Goal: Information Seeking & Learning: Learn about a topic

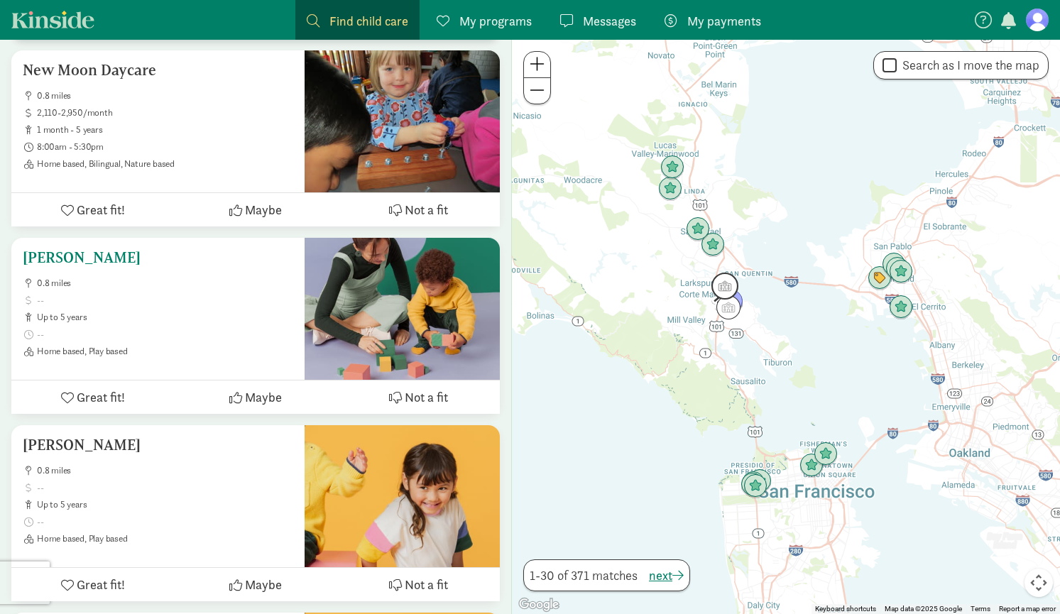
scroll to position [4037, 0]
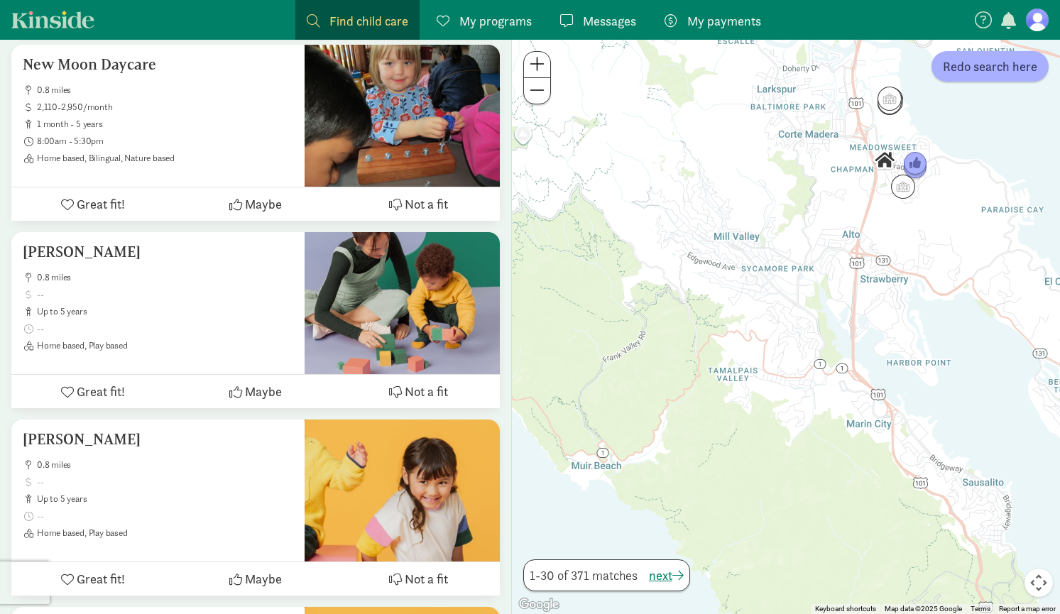
drag, startPoint x: 766, startPoint y: 203, endPoint x: 763, endPoint y: 296, distance: 93.1
click at [764, 297] on div at bounding box center [786, 327] width 548 height 574
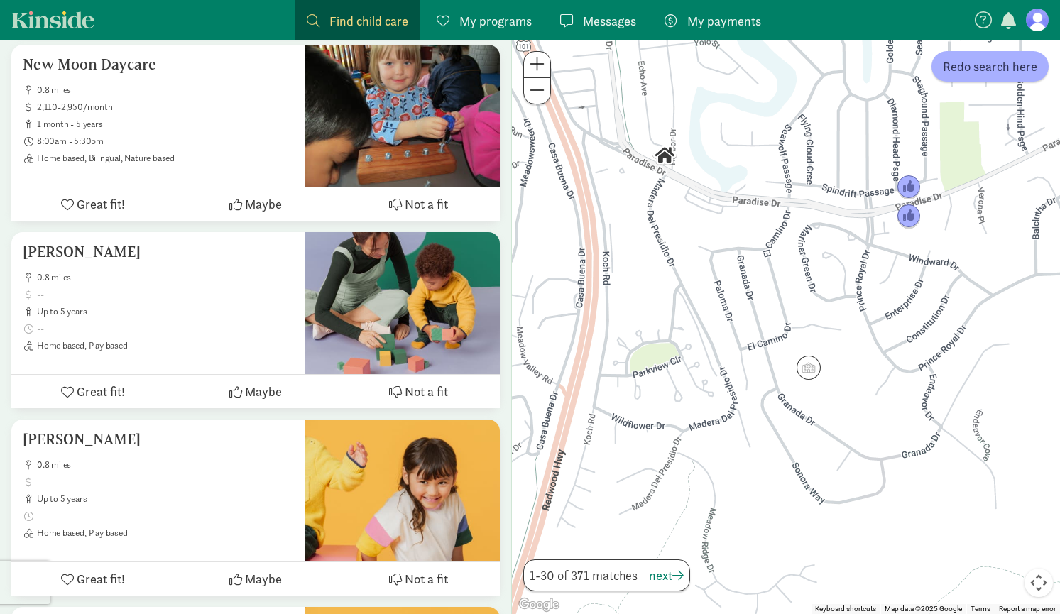
drag, startPoint x: 902, startPoint y: 106, endPoint x: 892, endPoint y: 293, distance: 187.7
click at [892, 295] on div at bounding box center [786, 327] width 548 height 574
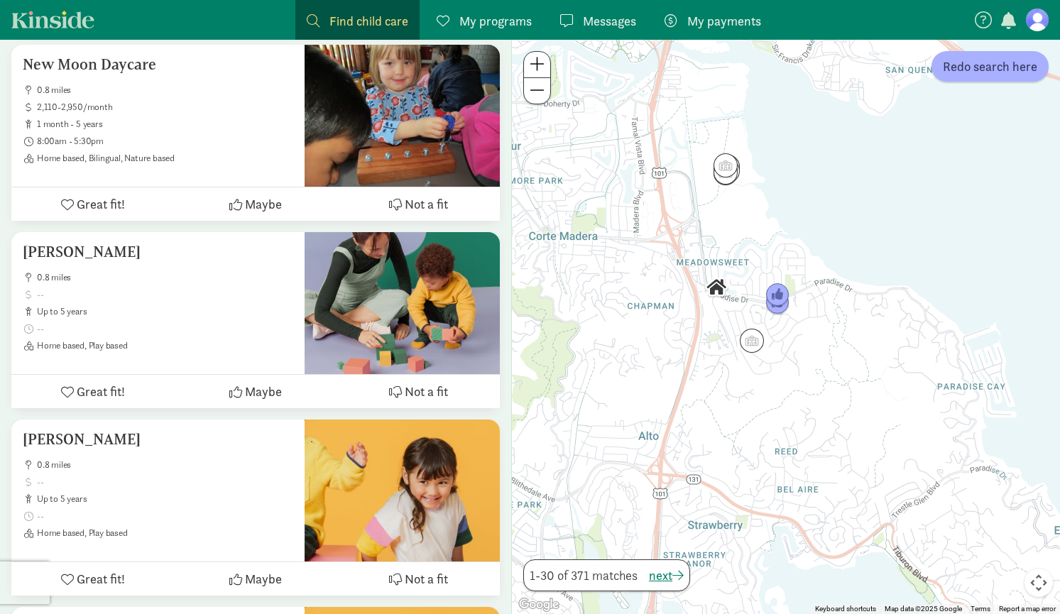
drag, startPoint x: 867, startPoint y: 408, endPoint x: 802, endPoint y: 391, distance: 67.5
click at [802, 391] on div at bounding box center [786, 327] width 548 height 574
click at [754, 344] on img "Click to see details" at bounding box center [751, 340] width 27 height 27
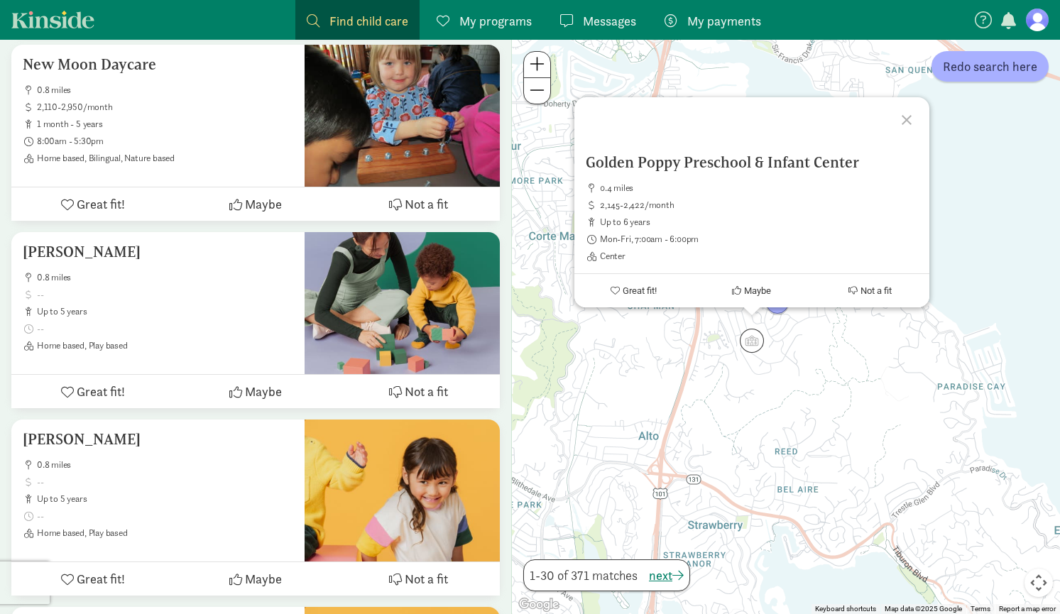
click at [909, 114] on div at bounding box center [908, 117] width 41 height 41
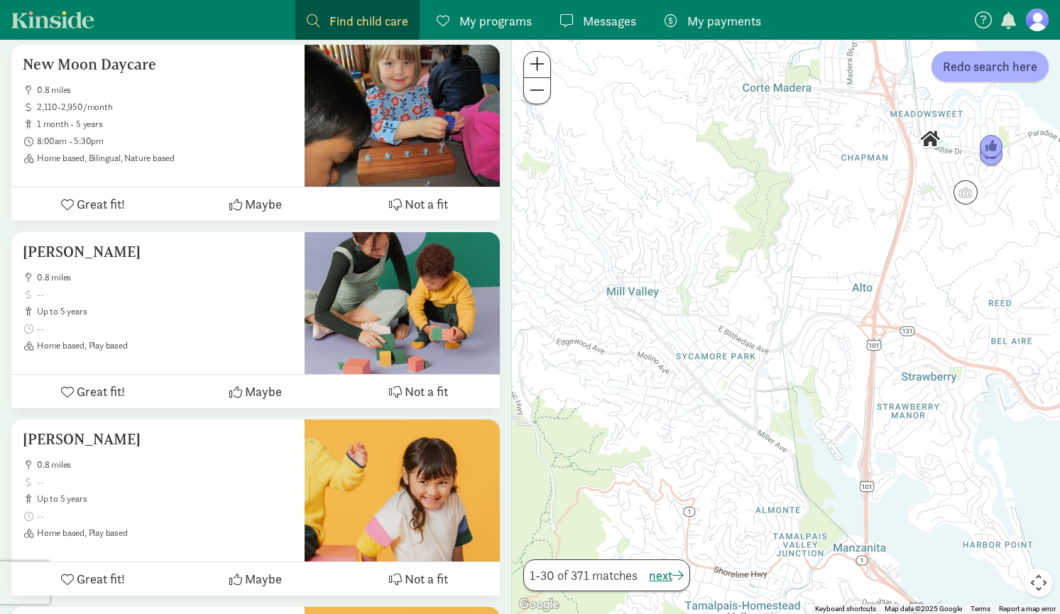
drag, startPoint x: 619, startPoint y: 442, endPoint x: 834, endPoint y: 293, distance: 261.8
click at [834, 293] on div at bounding box center [786, 327] width 548 height 574
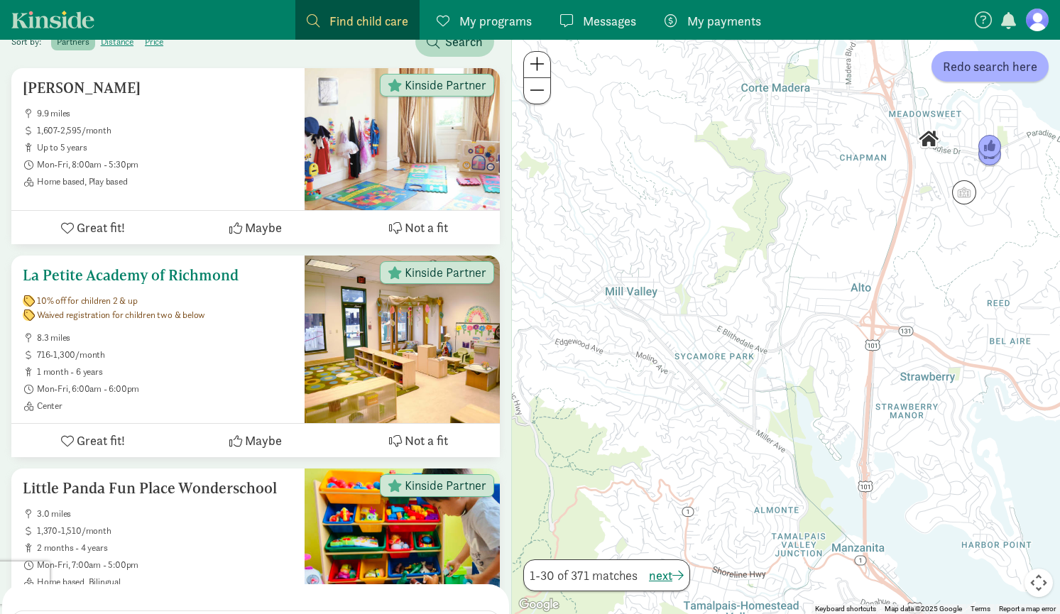
scroll to position [0, 0]
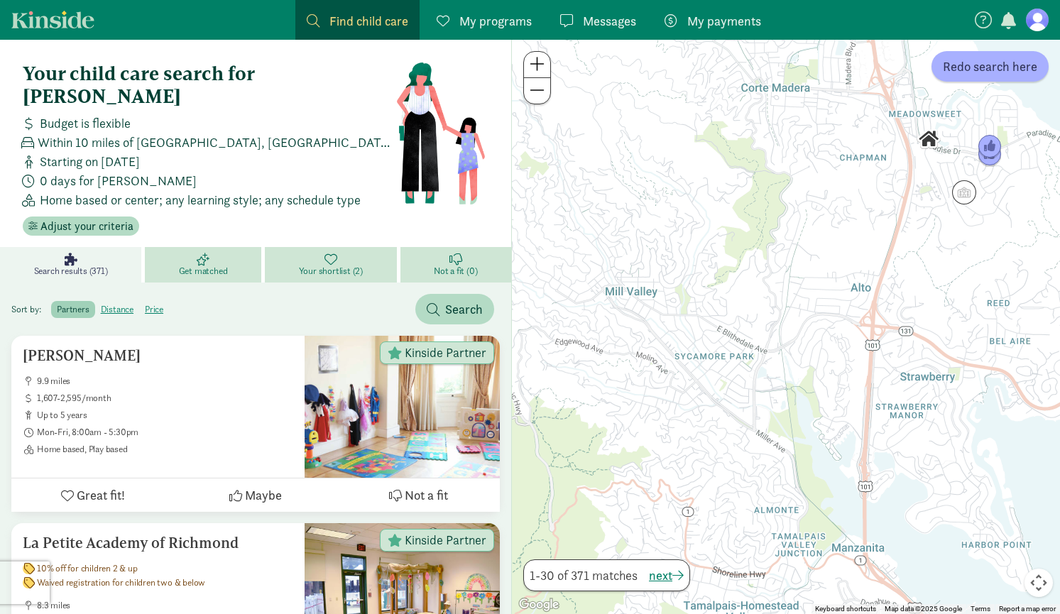
click at [365, 25] on span "Find child care" at bounding box center [368, 20] width 79 height 19
click at [366, 21] on span "Find child care" at bounding box center [368, 20] width 79 height 19
click at [113, 218] on span "Adjust your criteria" at bounding box center [86, 226] width 93 height 17
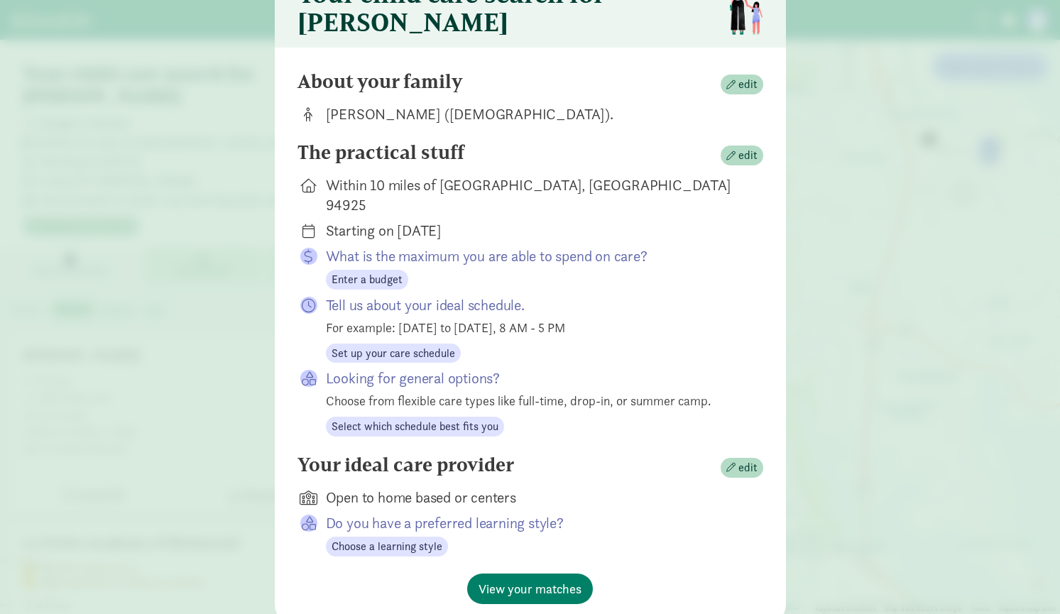
scroll to position [83, 0]
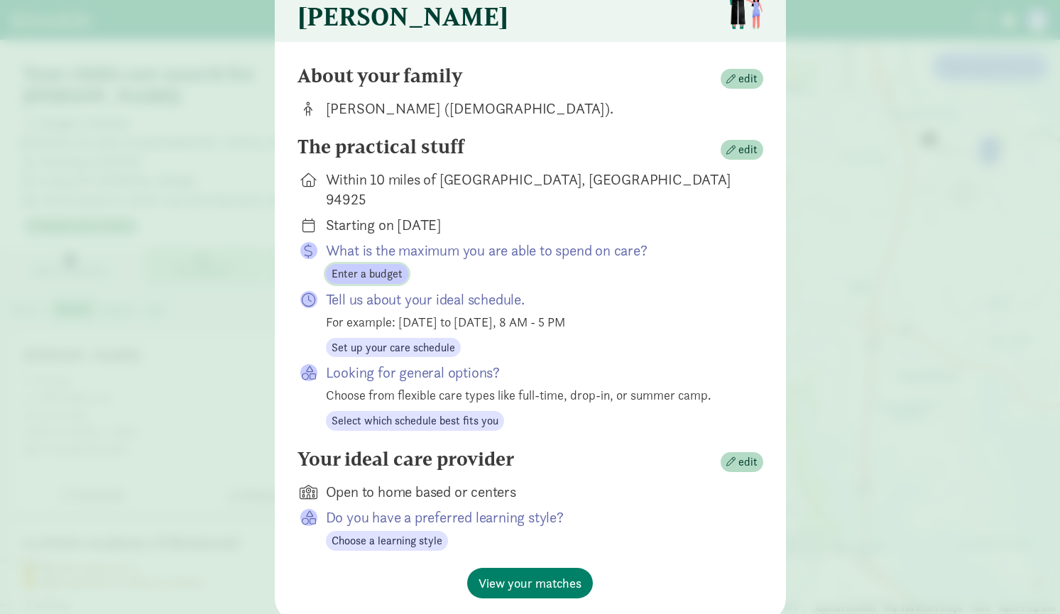
click at [375, 266] on span "Enter a budget" at bounding box center [367, 274] width 71 height 17
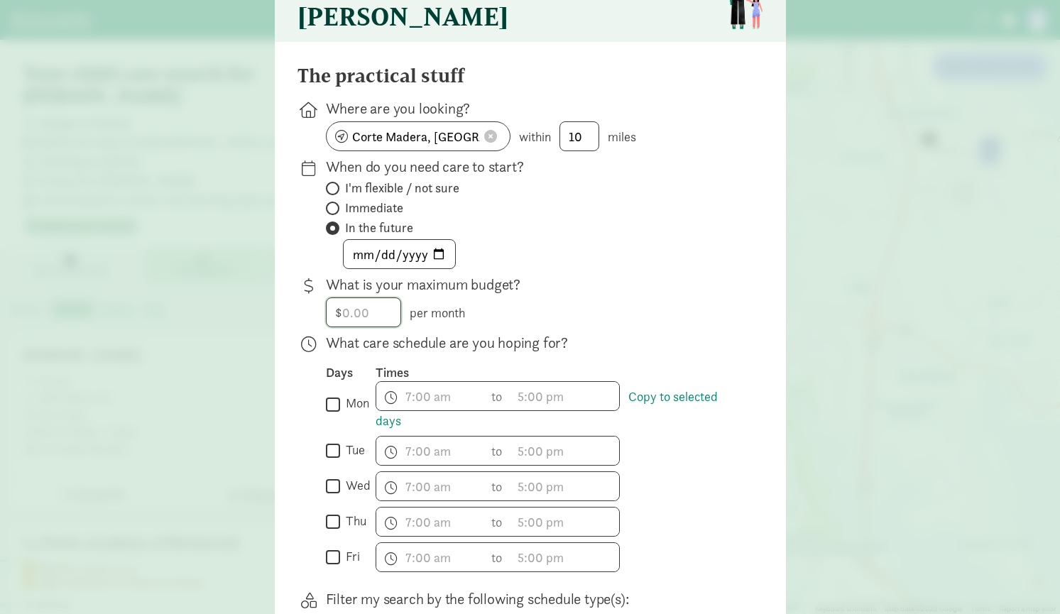
click at [360, 315] on input "number" at bounding box center [364, 312] width 74 height 28
type input "3500"
click at [566, 288] on p "What is your maximum budget?" at bounding box center [533, 285] width 415 height 20
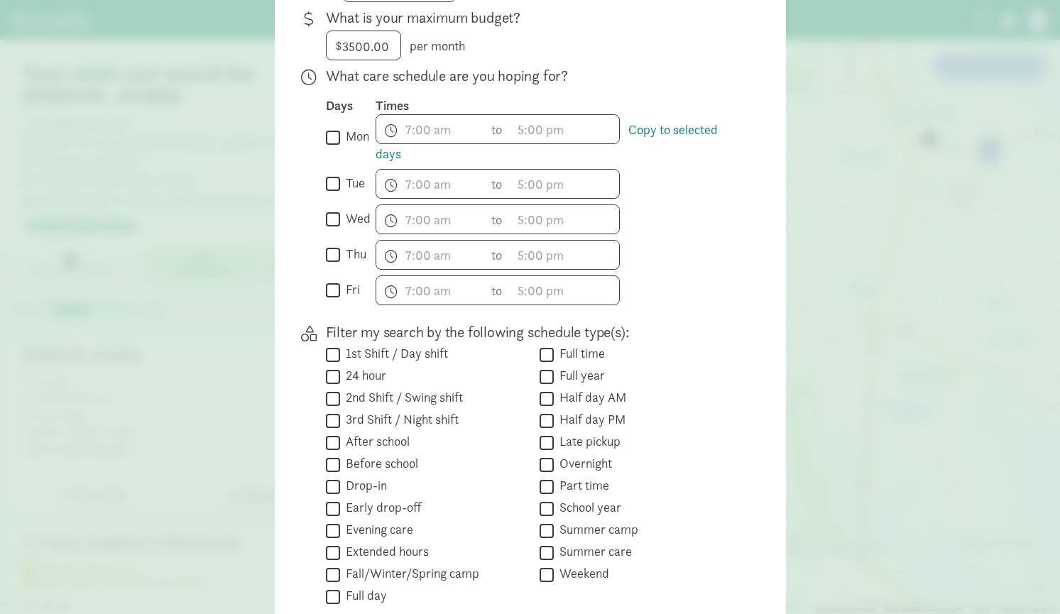
scroll to position [479, 0]
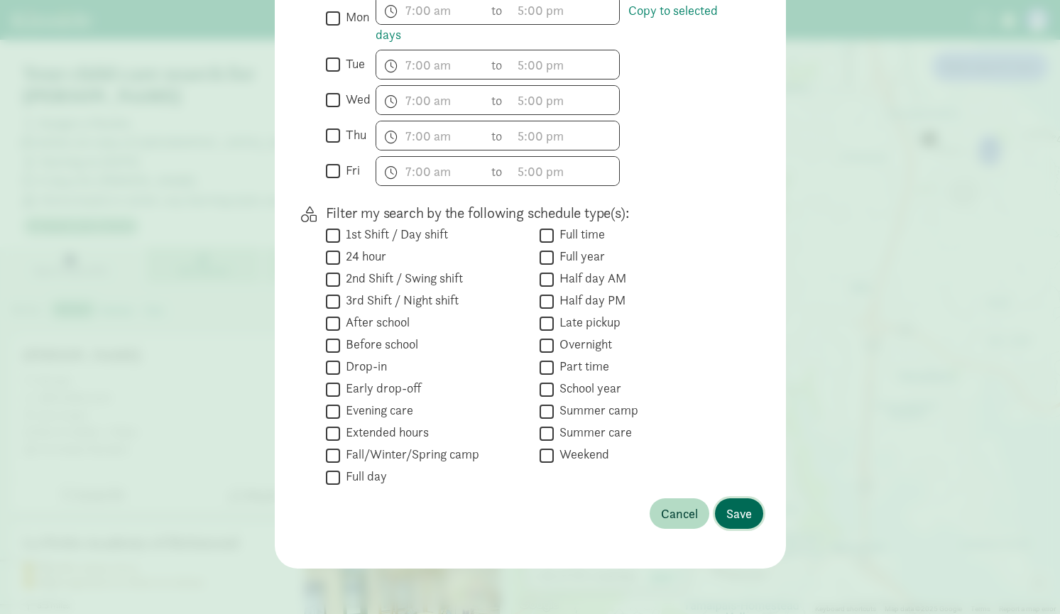
click at [735, 510] on span "Save" at bounding box center [739, 513] width 26 height 19
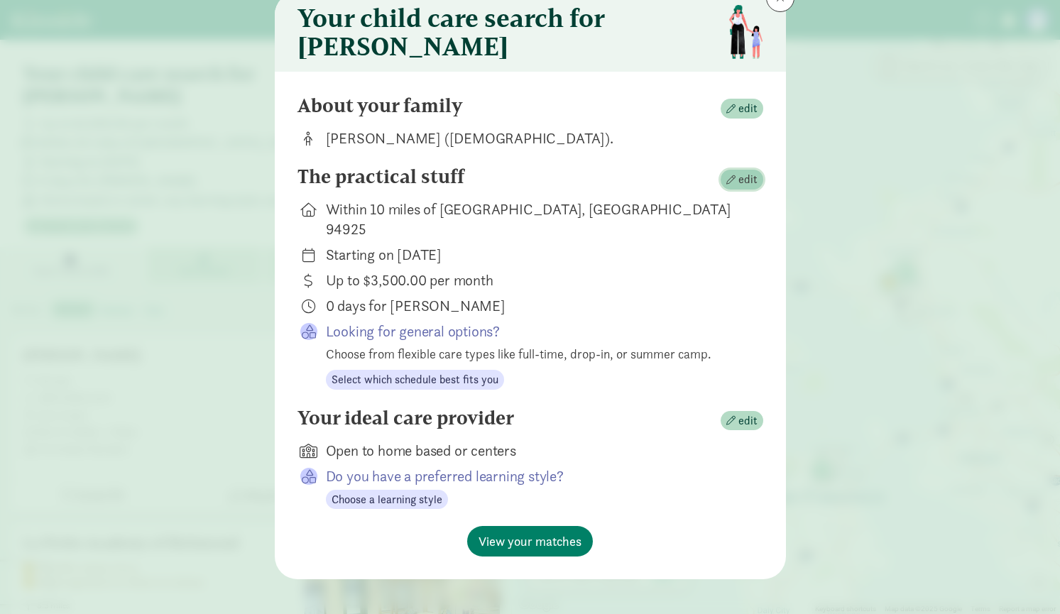
click at [744, 188] on span "edit" at bounding box center [747, 179] width 19 height 17
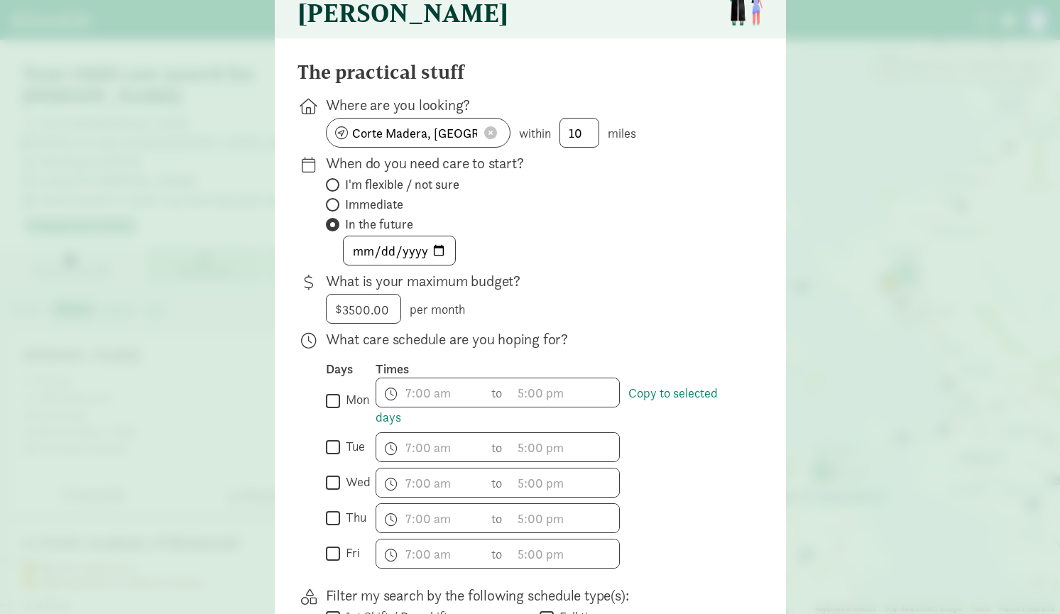
scroll to position [92, 0]
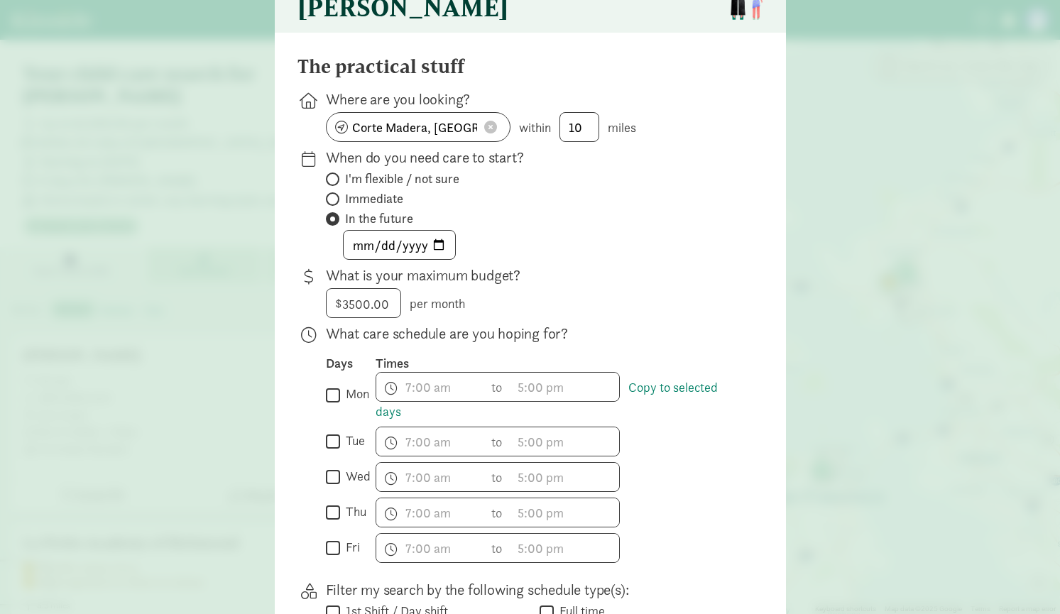
click at [336, 402] on input "mon" at bounding box center [333, 395] width 14 height 19
checkbox input "true"
click at [335, 449] on input "tue" at bounding box center [333, 441] width 14 height 19
checkbox input "true"
click at [335, 487] on input "wed" at bounding box center [333, 477] width 14 height 19
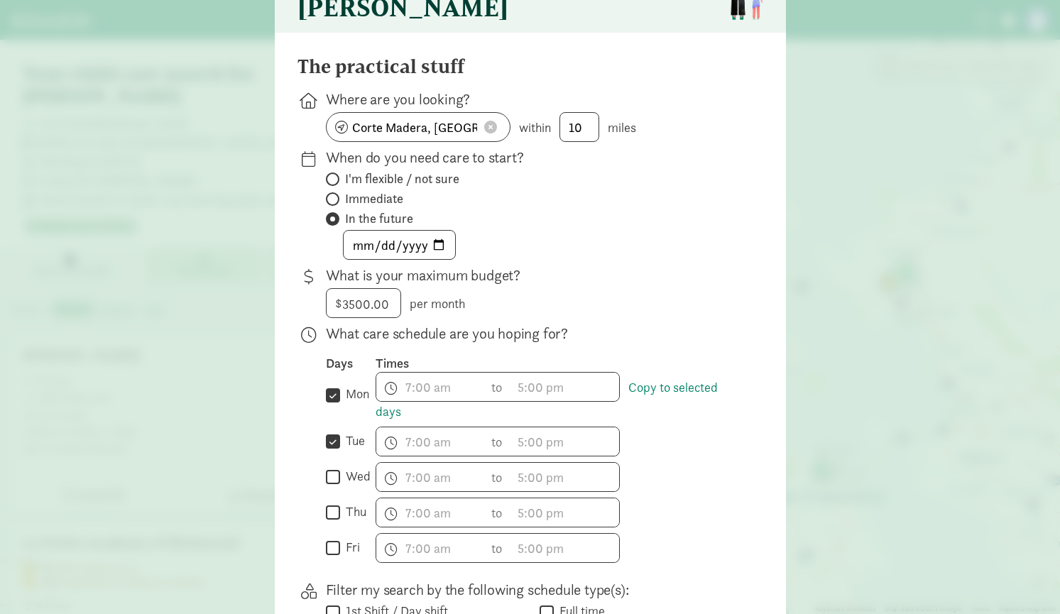
checkbox input "true"
click at [335, 513] on input "thu" at bounding box center [333, 512] width 14 height 19
checkbox input "true"
click at [337, 557] on input "fri" at bounding box center [333, 548] width 14 height 19
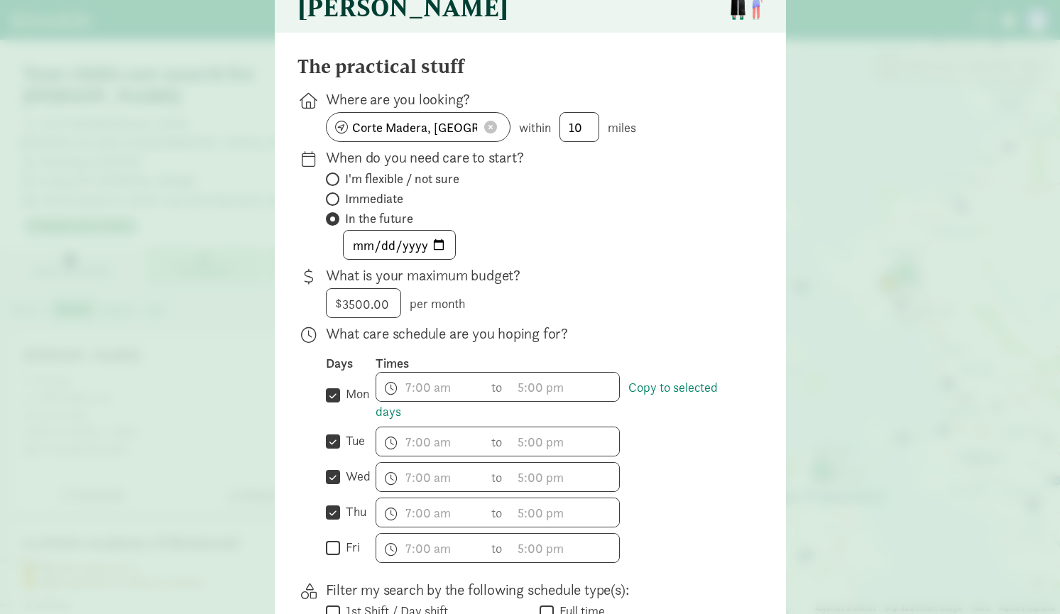
checkbox input "true"
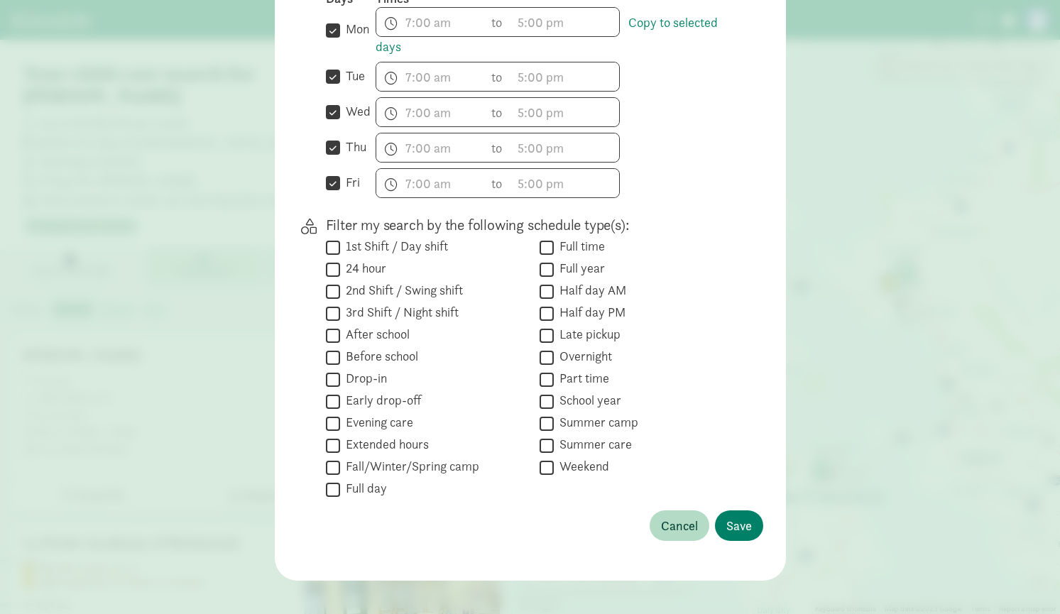
scroll to position [479, 0]
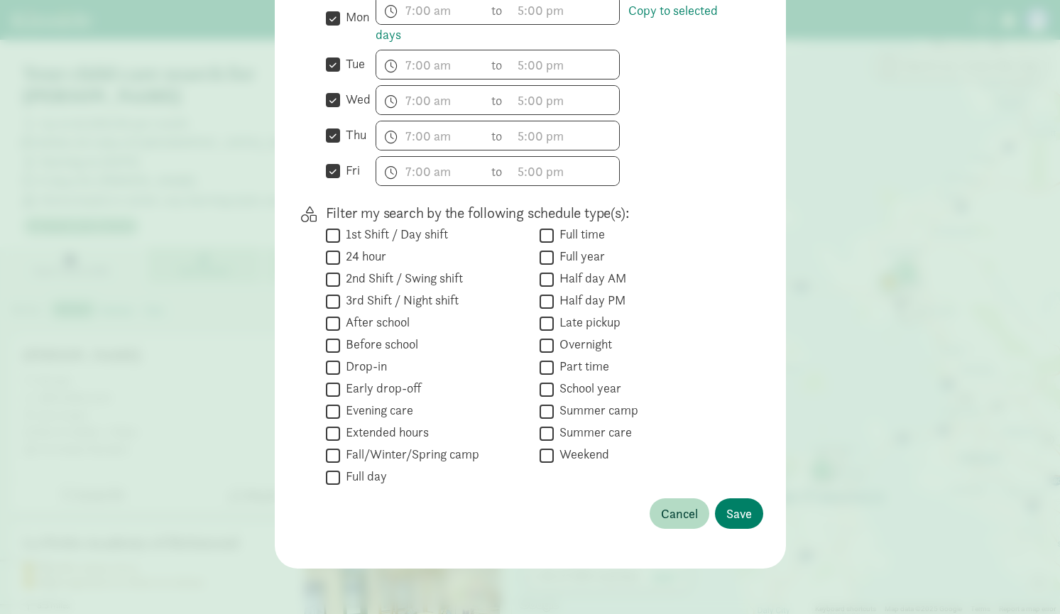
click at [550, 235] on input "Full time" at bounding box center [547, 235] width 14 height 19
checkbox input "true"
click at [743, 508] on span "Save" at bounding box center [739, 513] width 26 height 19
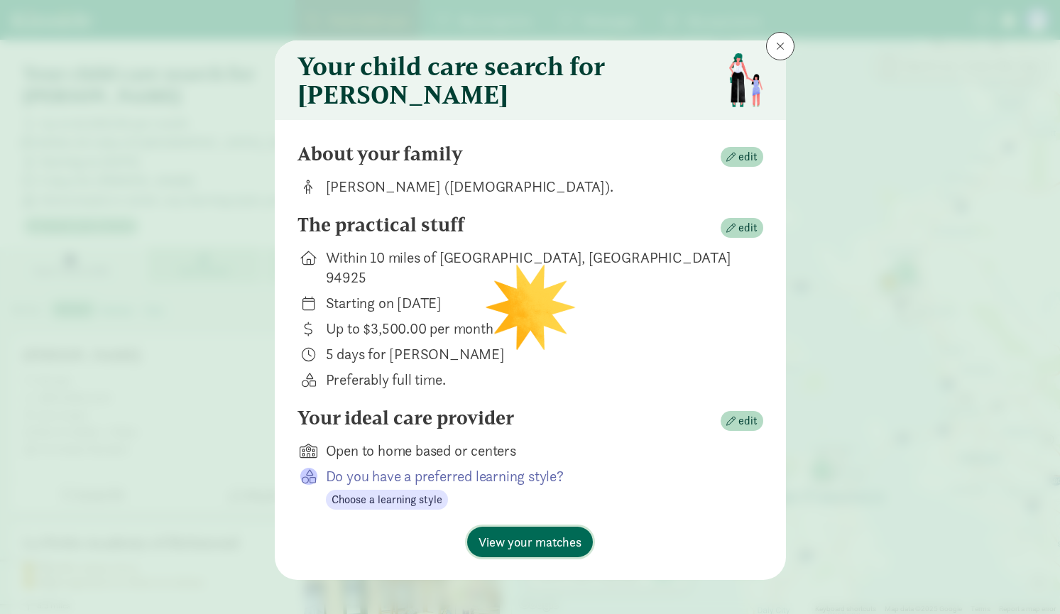
click at [560, 533] on span "View your matches" at bounding box center [530, 542] width 103 height 19
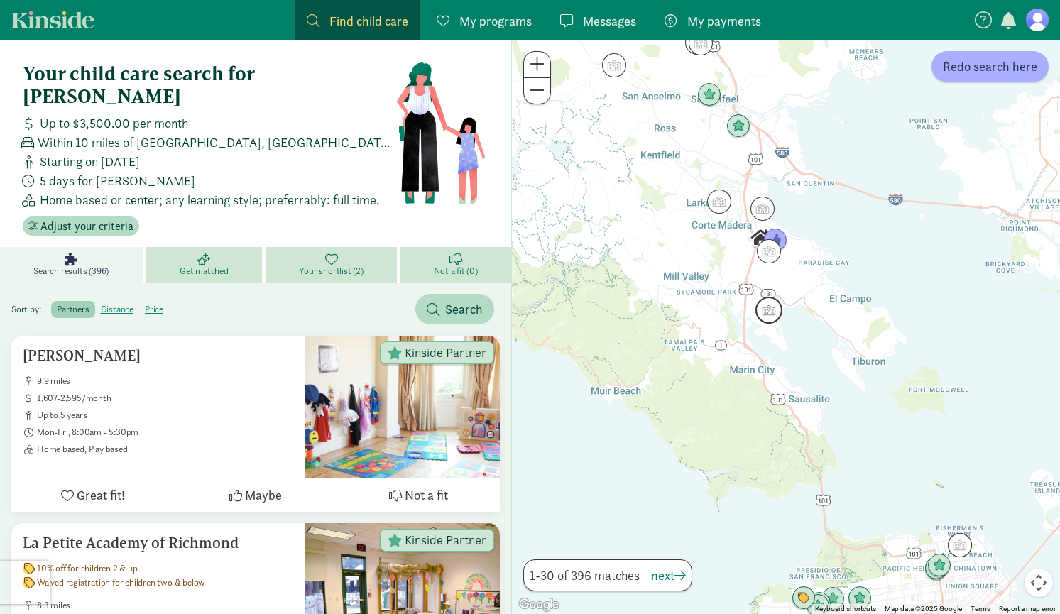
click at [767, 316] on img "Click to see details" at bounding box center [768, 310] width 27 height 27
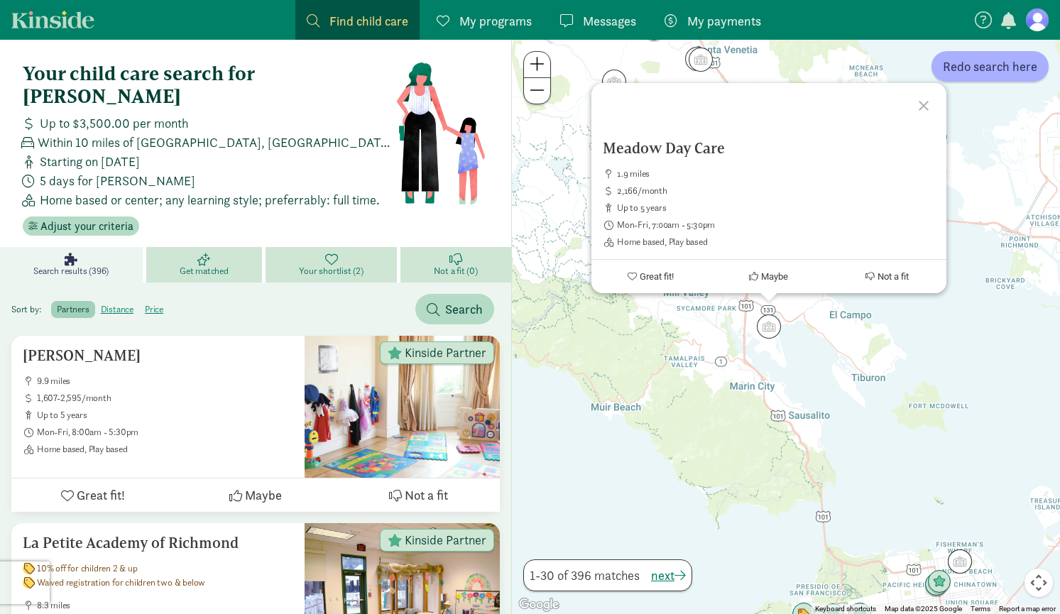
click at [722, 394] on div "Meadow Day Care 1.9 miles 2,166/month up to 5 years Mon-Fri, 7:00am - 5:30pm Ho…" at bounding box center [786, 327] width 548 height 574
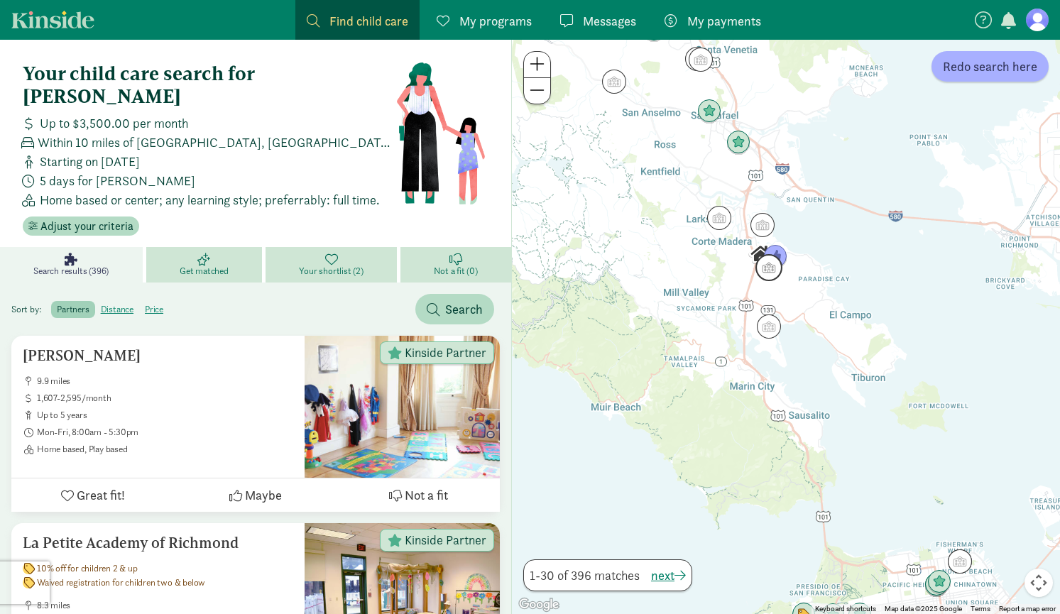
click at [772, 273] on img "Click to see details" at bounding box center [768, 267] width 27 height 27
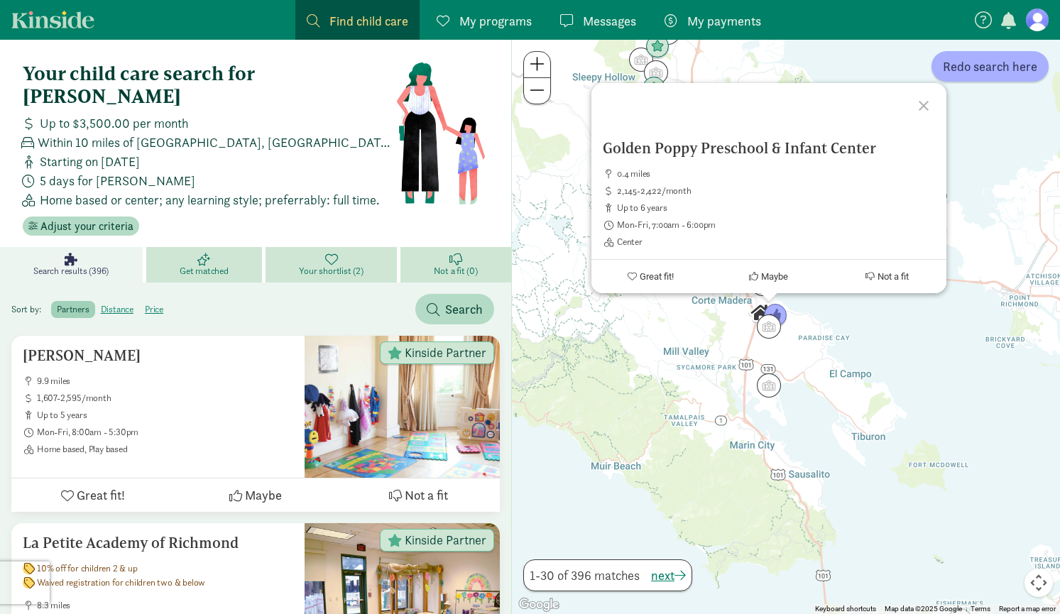
click at [660, 376] on div "To navigate, press the arrow keys. Golden Poppy Preschool & Infant Center 0.4 m…" at bounding box center [786, 327] width 548 height 574
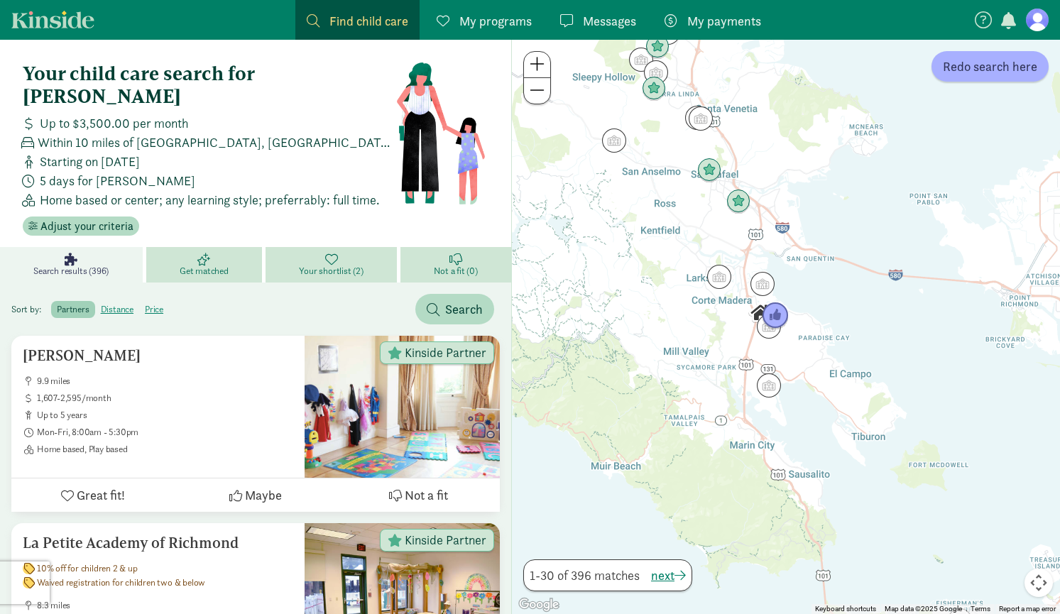
click at [780, 310] on img "Click to see details" at bounding box center [775, 315] width 27 height 27
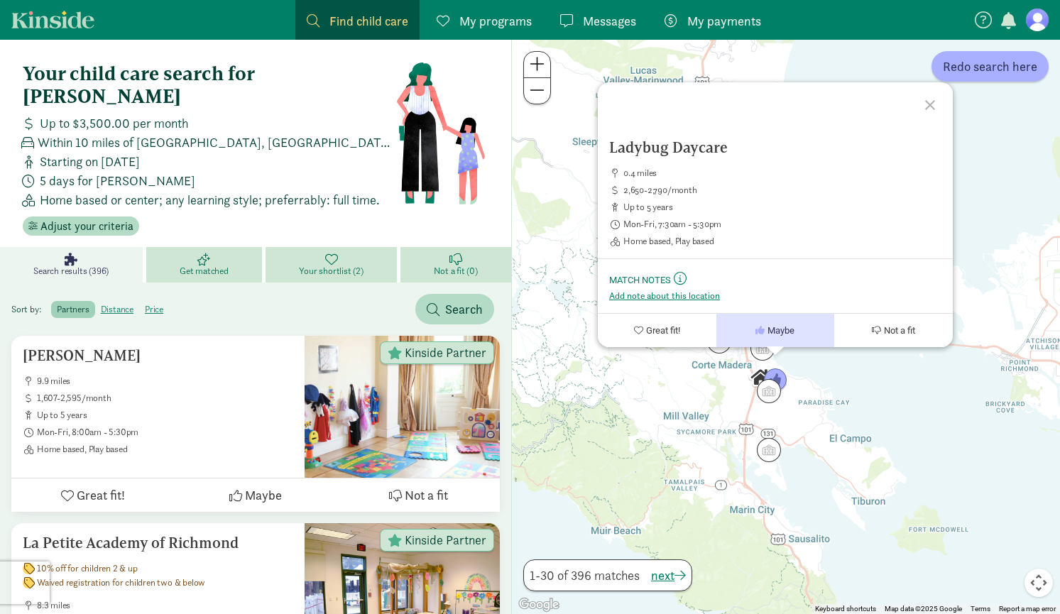
click at [933, 104] on div at bounding box center [932, 102] width 41 height 41
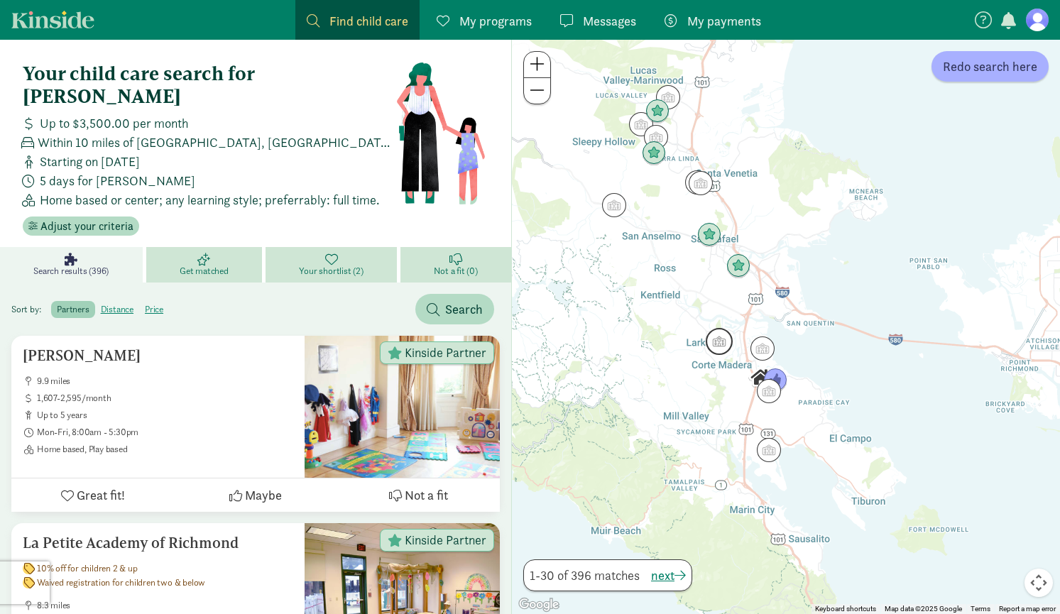
click at [723, 348] on img "Click to see details" at bounding box center [719, 341] width 27 height 27
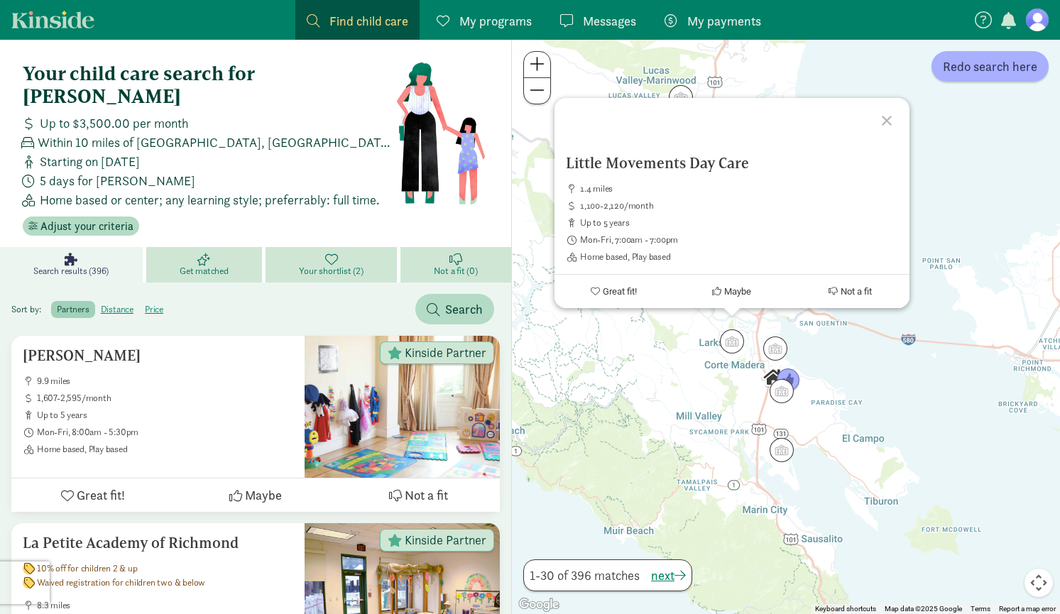
click at [617, 386] on div "Little Movements Day Care 1.4 miles 1,100-2,120/month up to 5 years Mon-Fri, 7:…" at bounding box center [786, 327] width 548 height 574
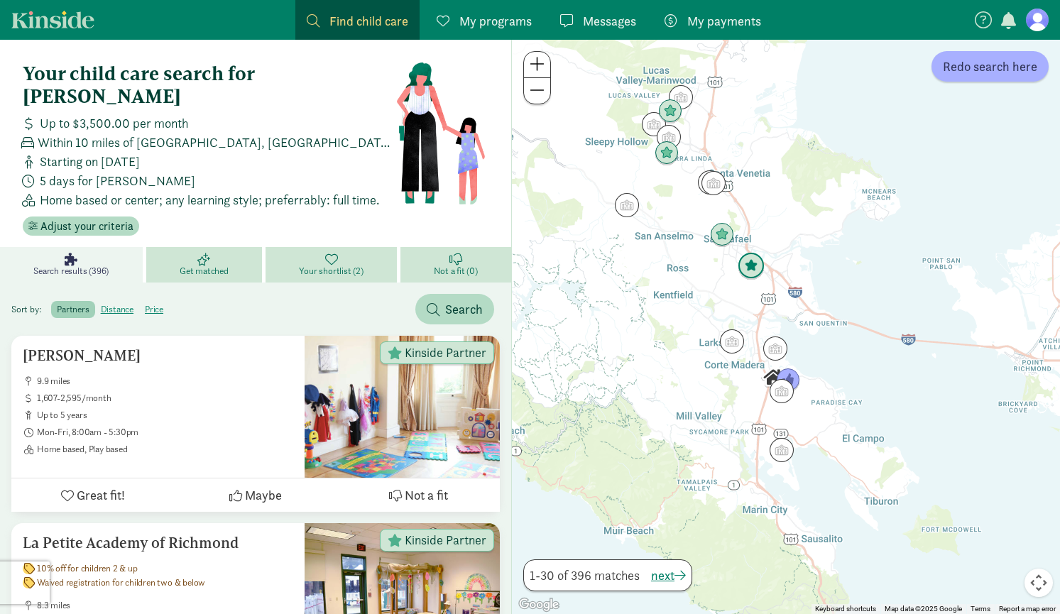
click at [748, 267] on img "Click to see details" at bounding box center [751, 266] width 27 height 27
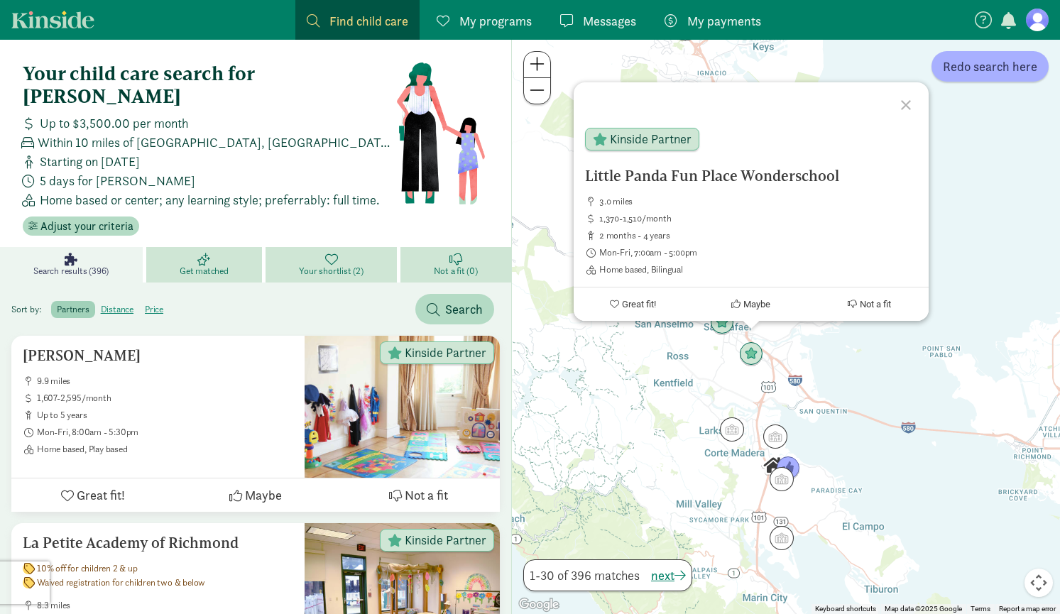
click at [631, 372] on div "[GEOGRAPHIC_DATA] Wonderschool 3.0 miles 1,370-1,510/month 2 months - 4 years M…" at bounding box center [786, 327] width 548 height 574
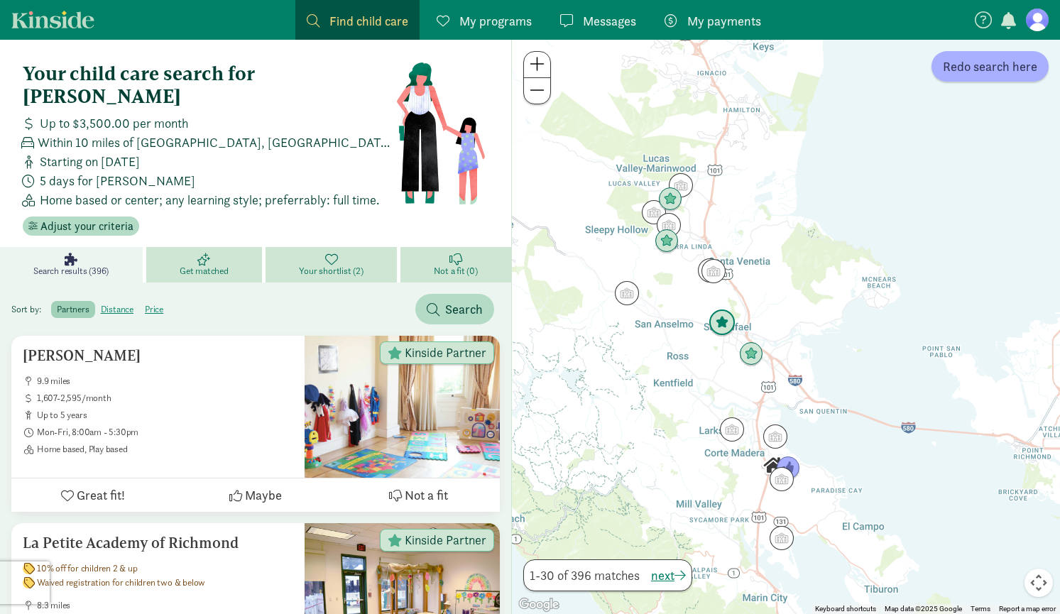
click at [716, 321] on img "Click to see details" at bounding box center [722, 323] width 27 height 27
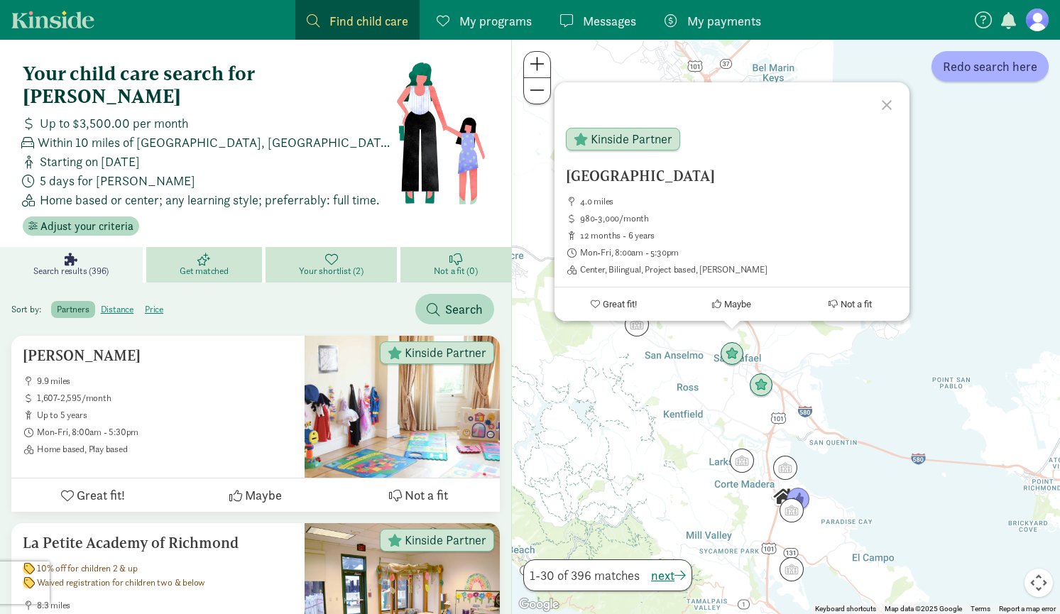
click at [625, 385] on div "[GEOGRAPHIC_DATA] 4.0 miles 980-3,000/month 12 months - 6 years Mon-Fri, 8:00am…" at bounding box center [786, 327] width 548 height 574
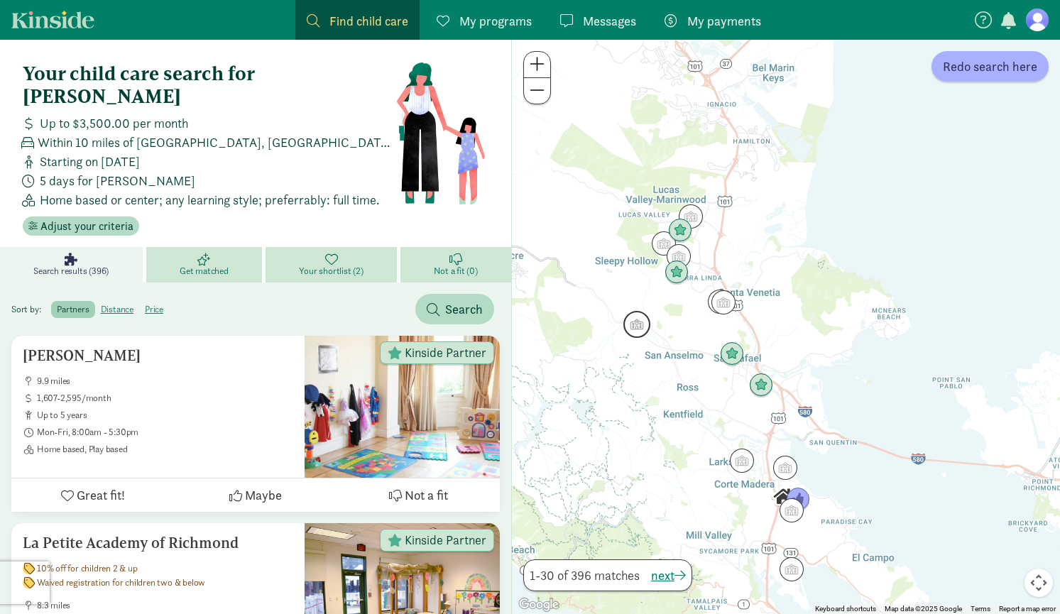
click at [636, 329] on img "Click to see details" at bounding box center [636, 324] width 27 height 27
